Goal: Check status: Check status

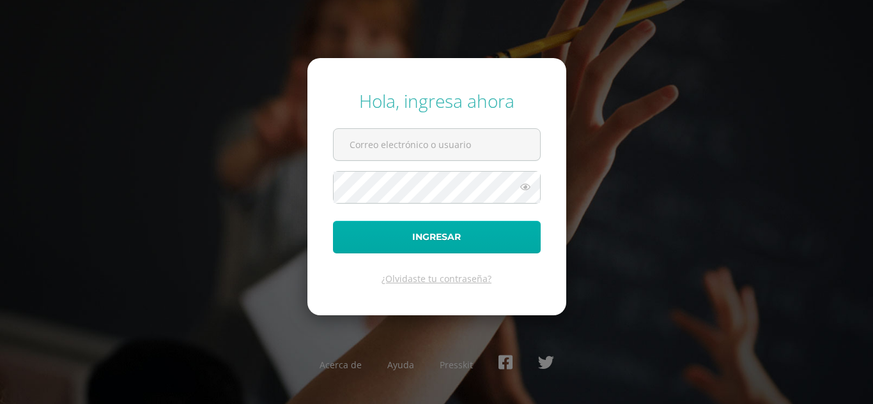
type input "mirnaguarcax2023@maiagt.org"
click at [505, 234] on button "Ingresar" at bounding box center [437, 237] width 208 height 33
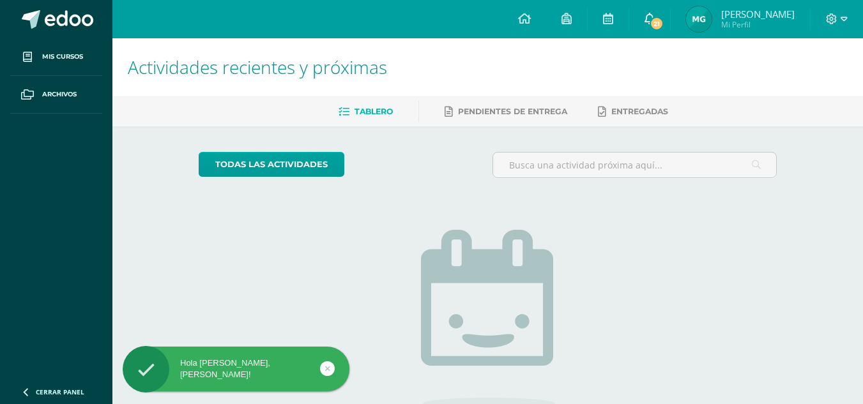
click at [664, 21] on span "21" at bounding box center [657, 24] width 14 height 14
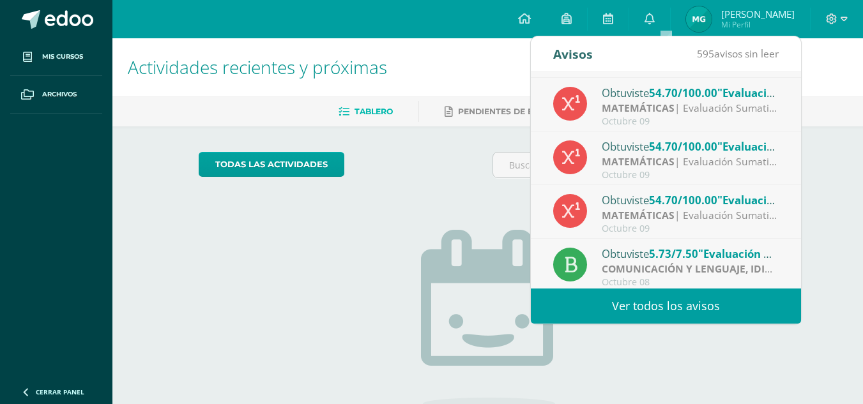
scroll to position [213, 0]
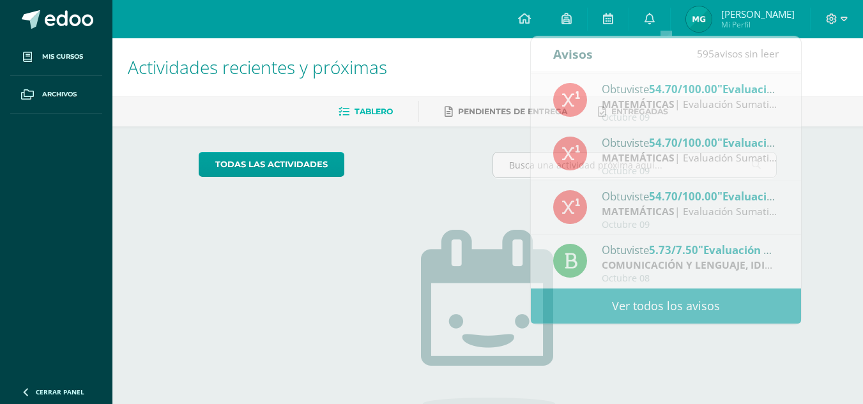
click at [710, 17] on img at bounding box center [699, 19] width 26 height 26
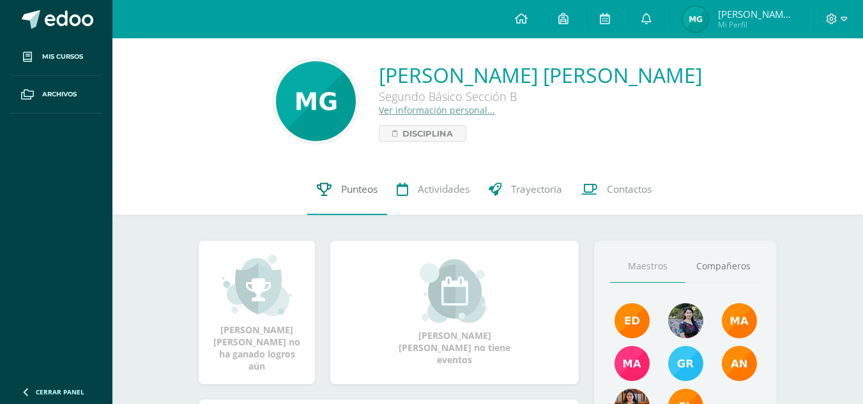
click at [352, 185] on span "Punteos" at bounding box center [359, 189] width 36 height 13
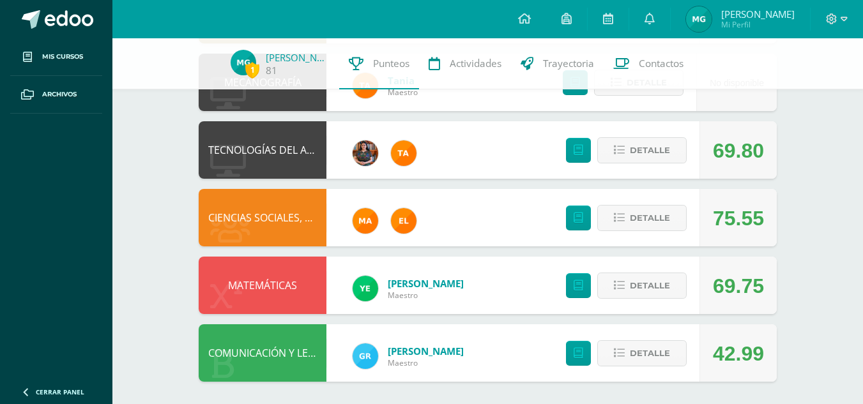
scroll to position [690, 0]
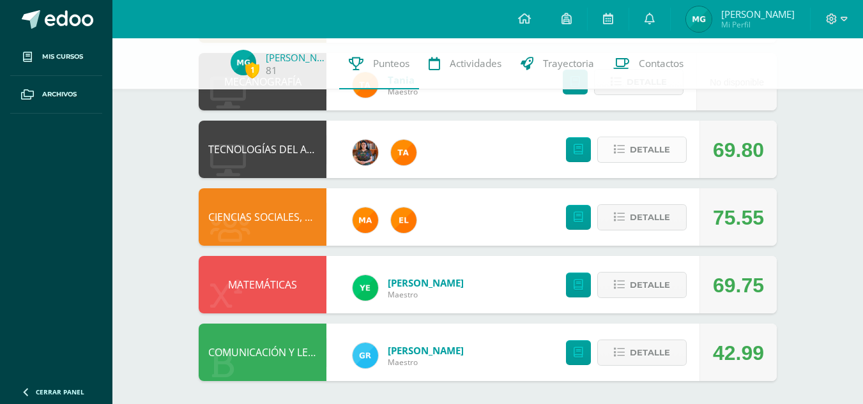
click at [606, 141] on button "Detalle" at bounding box center [641, 150] width 89 height 26
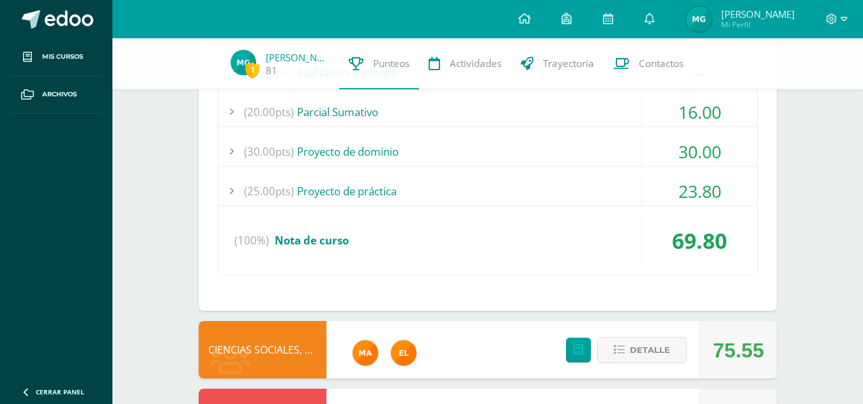
scroll to position [883, 0]
click at [677, 188] on div "23.80" at bounding box center [699, 190] width 115 height 29
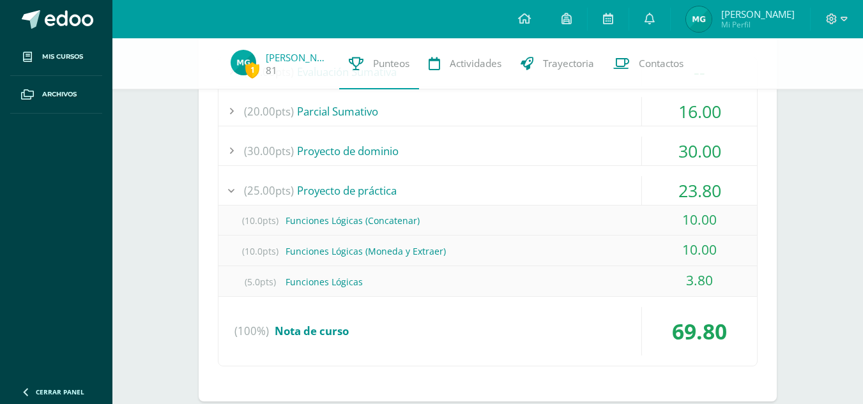
click at [677, 188] on div "23.80" at bounding box center [699, 190] width 115 height 29
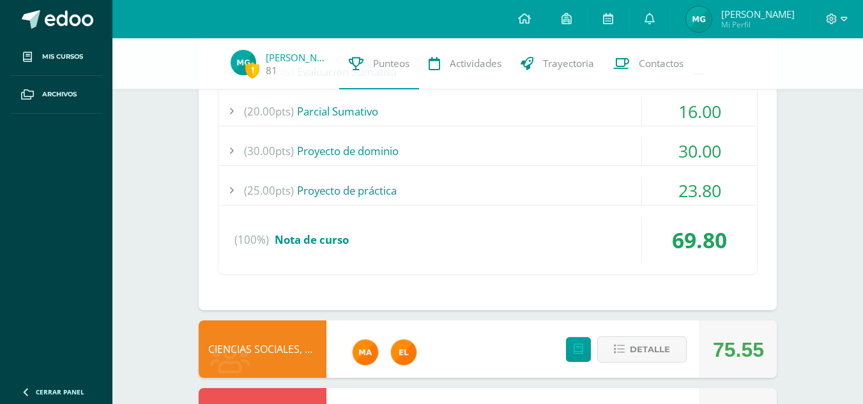
click at [675, 148] on div "30.00" at bounding box center [699, 151] width 115 height 29
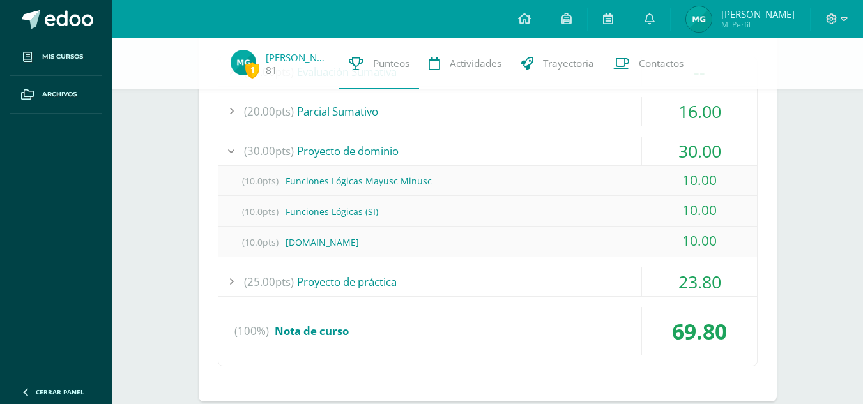
click at [675, 148] on div "30.00" at bounding box center [699, 151] width 115 height 29
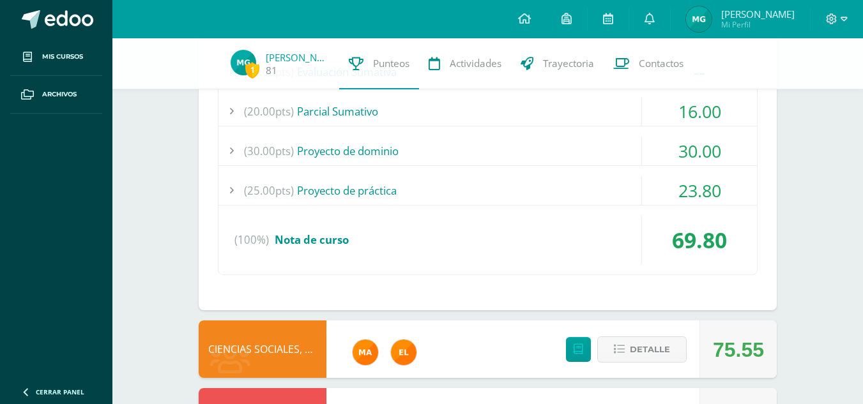
click at [686, 124] on div "16.00" at bounding box center [699, 111] width 115 height 29
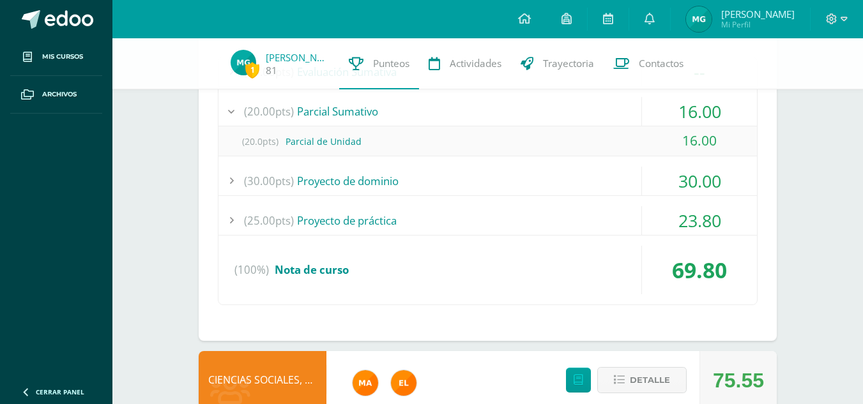
click at [686, 124] on div "16.00" at bounding box center [699, 111] width 115 height 29
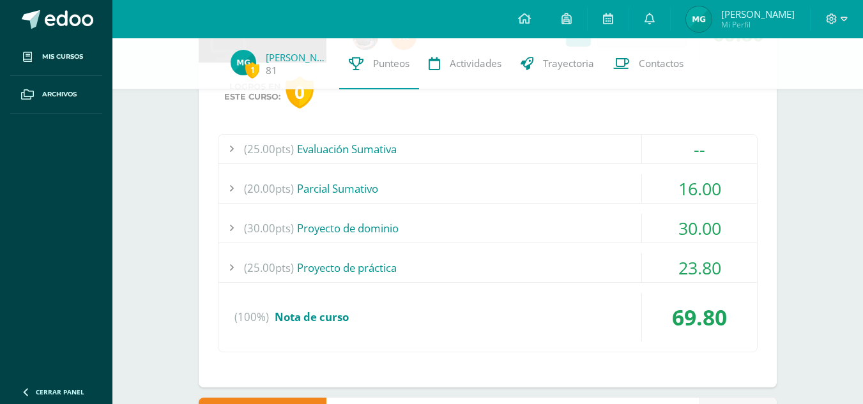
scroll to position [805, 0]
click at [696, 149] on div "--" at bounding box center [699, 149] width 115 height 29
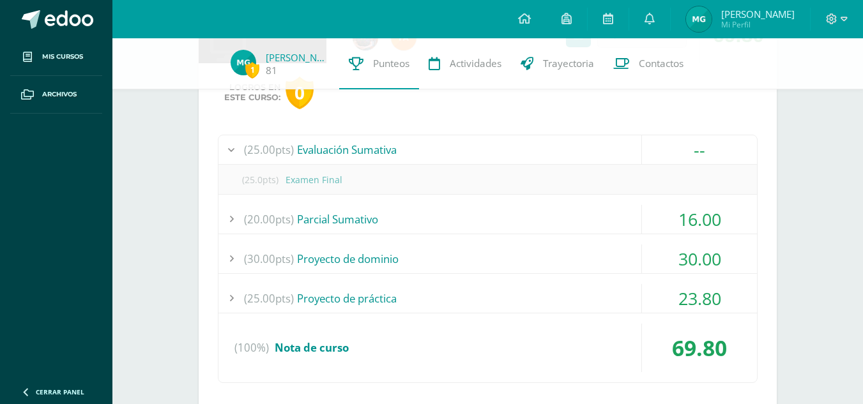
click at [696, 149] on div "--" at bounding box center [699, 149] width 115 height 29
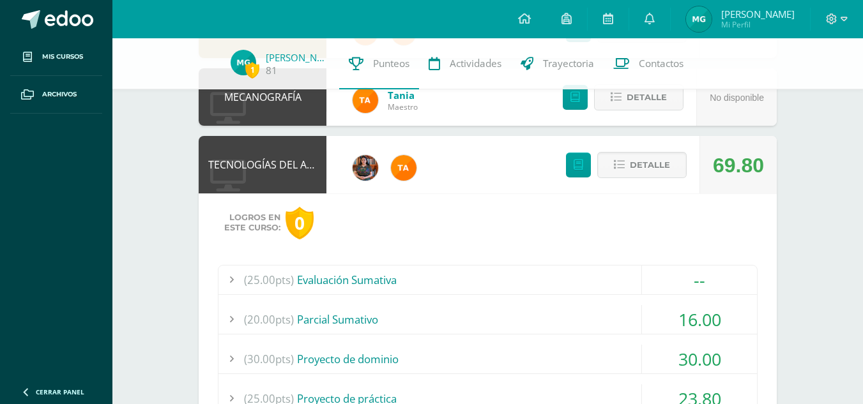
scroll to position [673, 0]
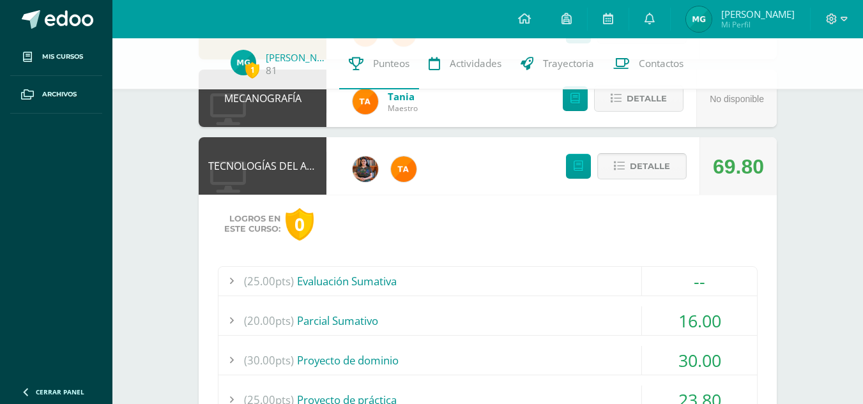
click at [606, 166] on button "Detalle" at bounding box center [641, 166] width 89 height 26
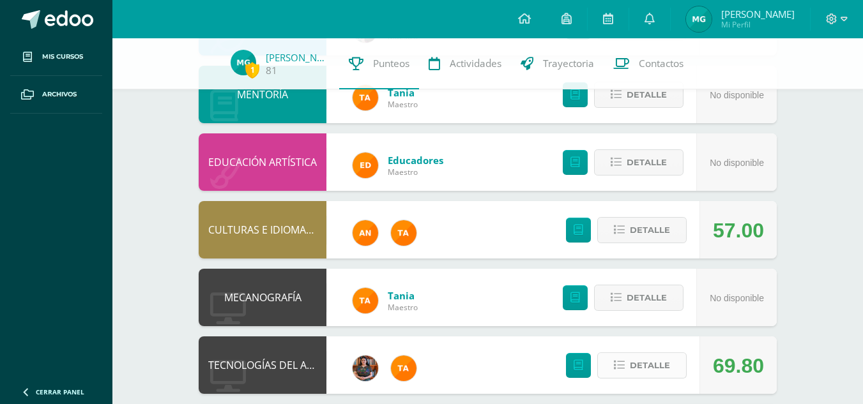
scroll to position [423, 0]
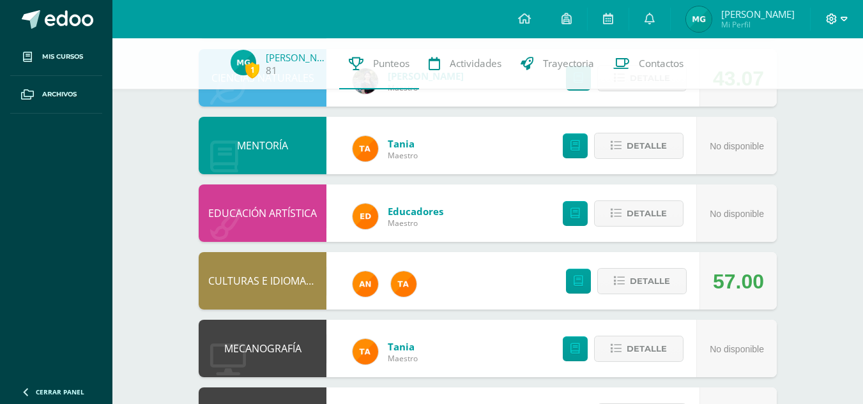
click at [841, 16] on icon at bounding box center [844, 18] width 7 height 11
click at [807, 81] on span "Cerrar sesión" at bounding box center [803, 86] width 57 height 12
